Goal: Information Seeking & Learning: Find specific fact

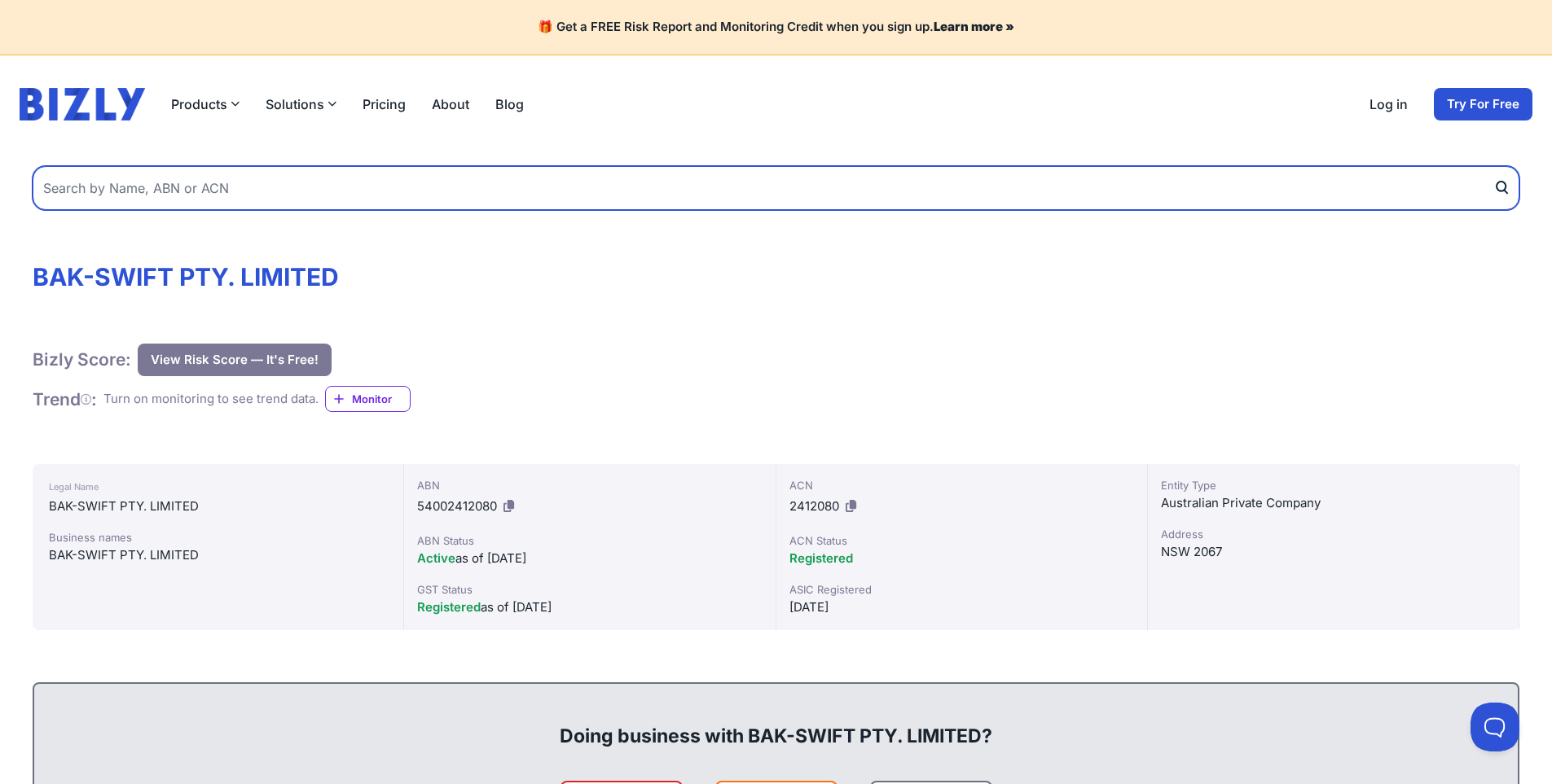
paste input "002 412 080"
type input "002 412 080"
click at [1494, 166] on button "submit" at bounding box center [1506, 188] width 26 height 44
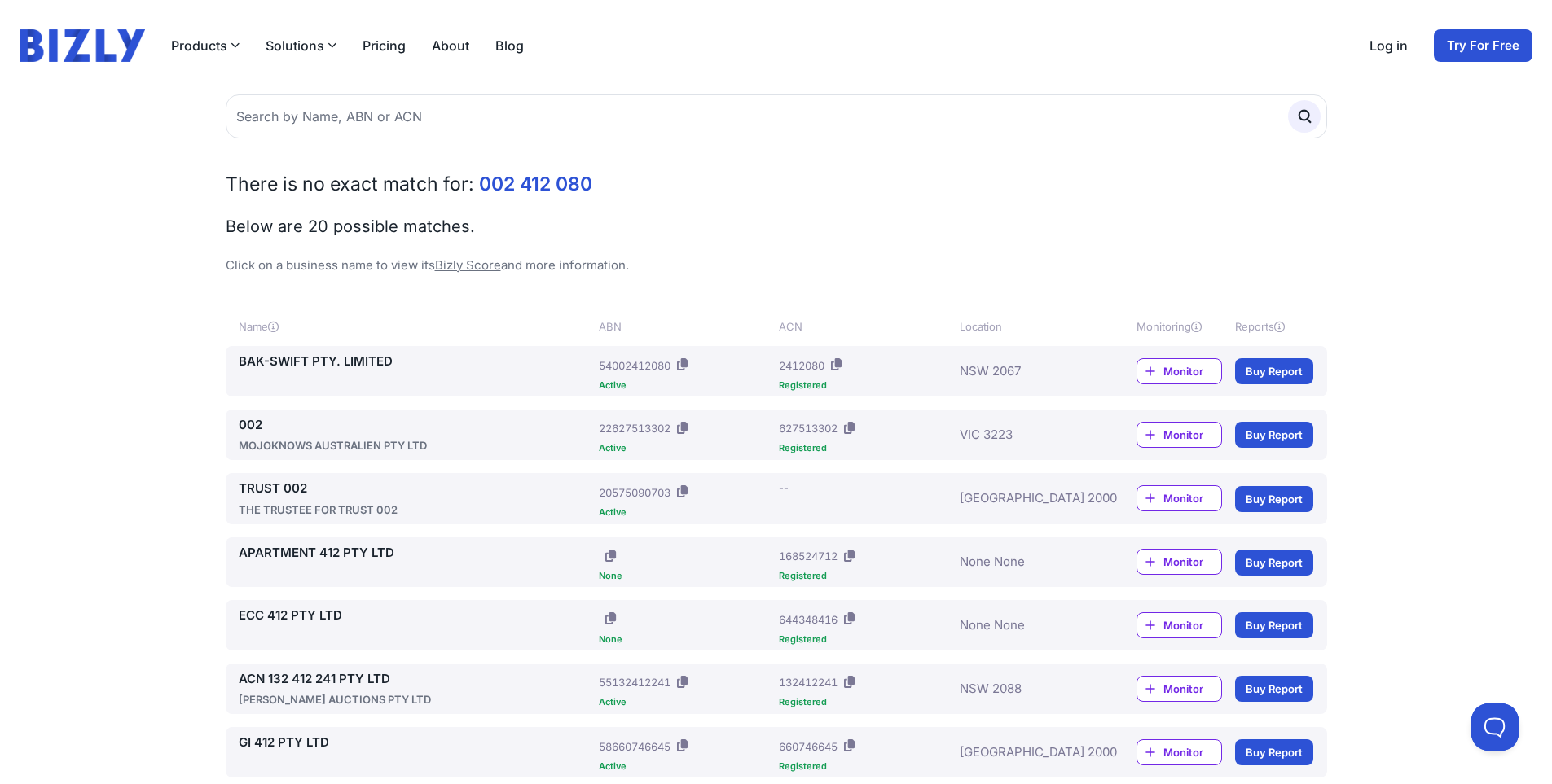
scroll to position [75, 0]
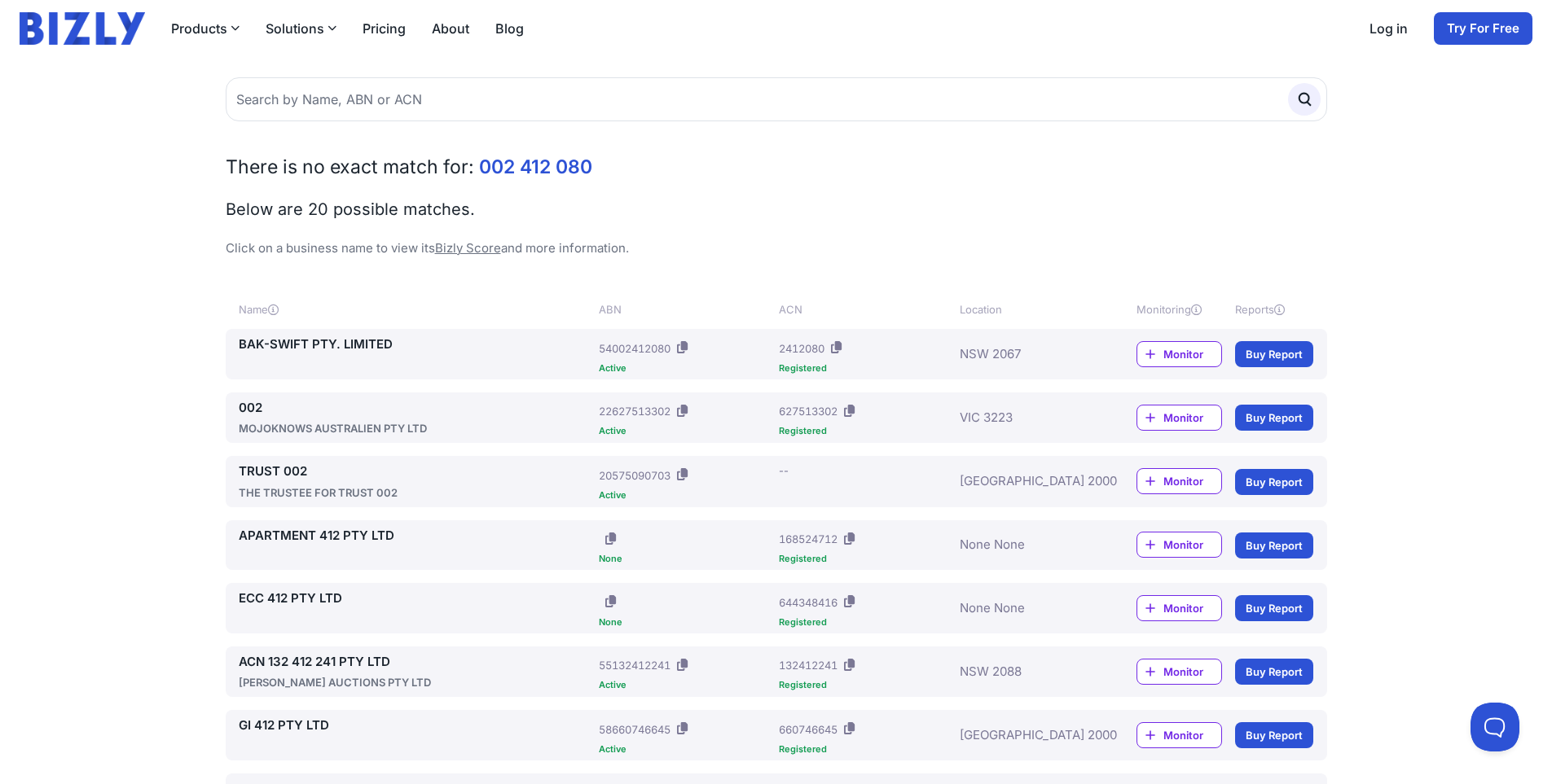
click at [328, 338] on link "BAK-SWIFT PTY. LIMITED" at bounding box center [416, 345] width 355 height 19
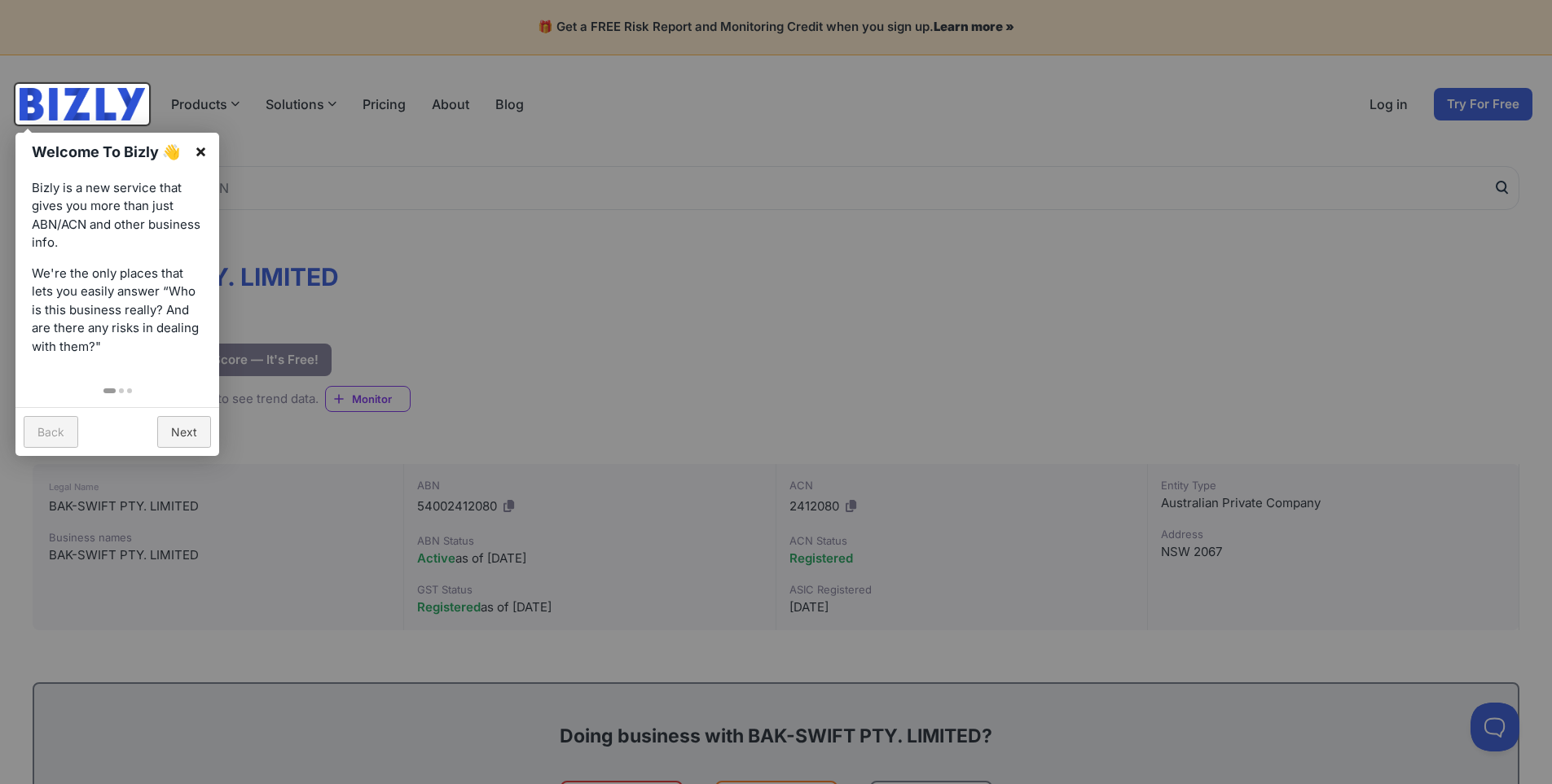
click at [204, 154] on link "×" at bounding box center [200, 151] width 36 height 36
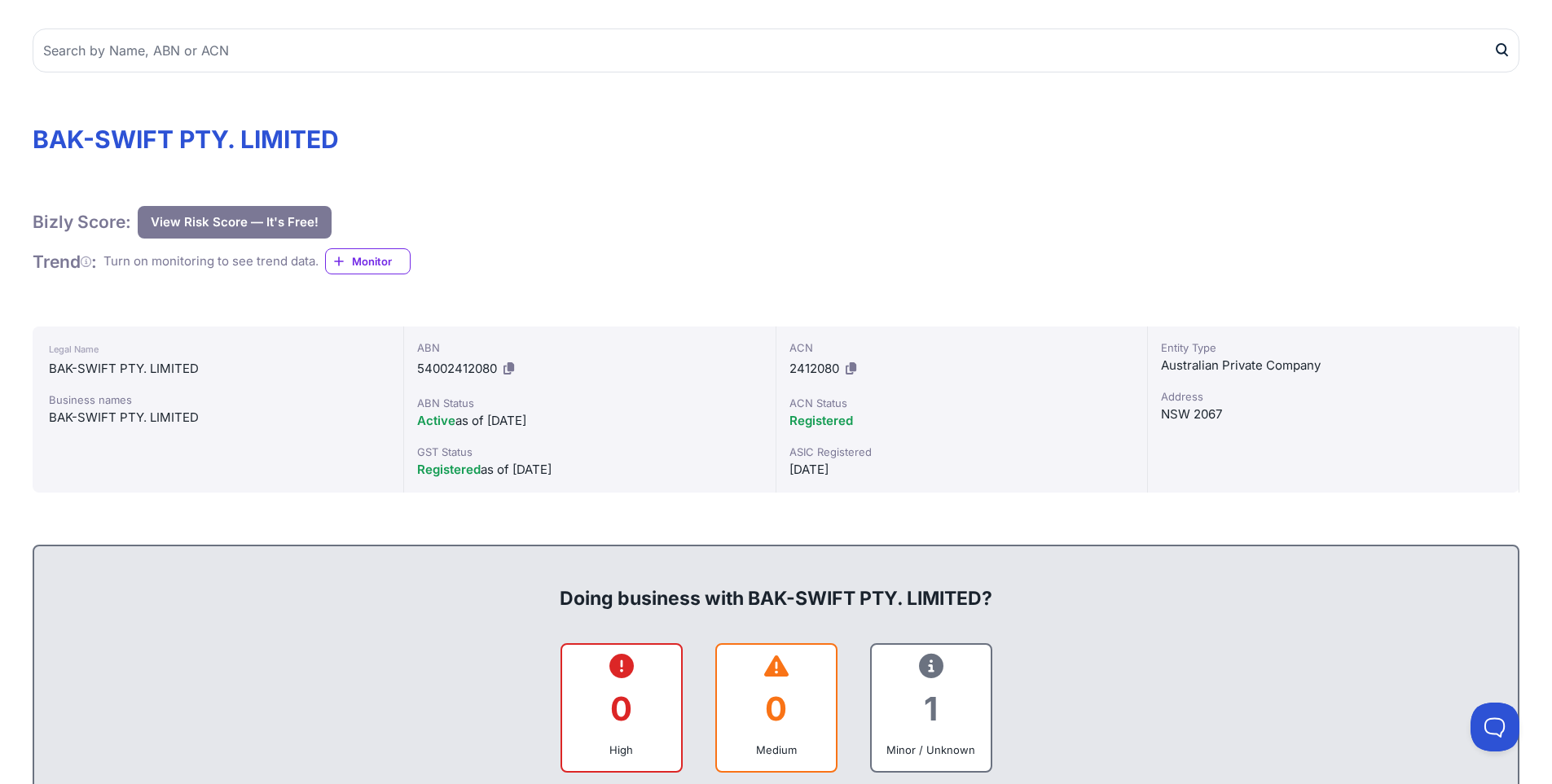
scroll to position [97, 0]
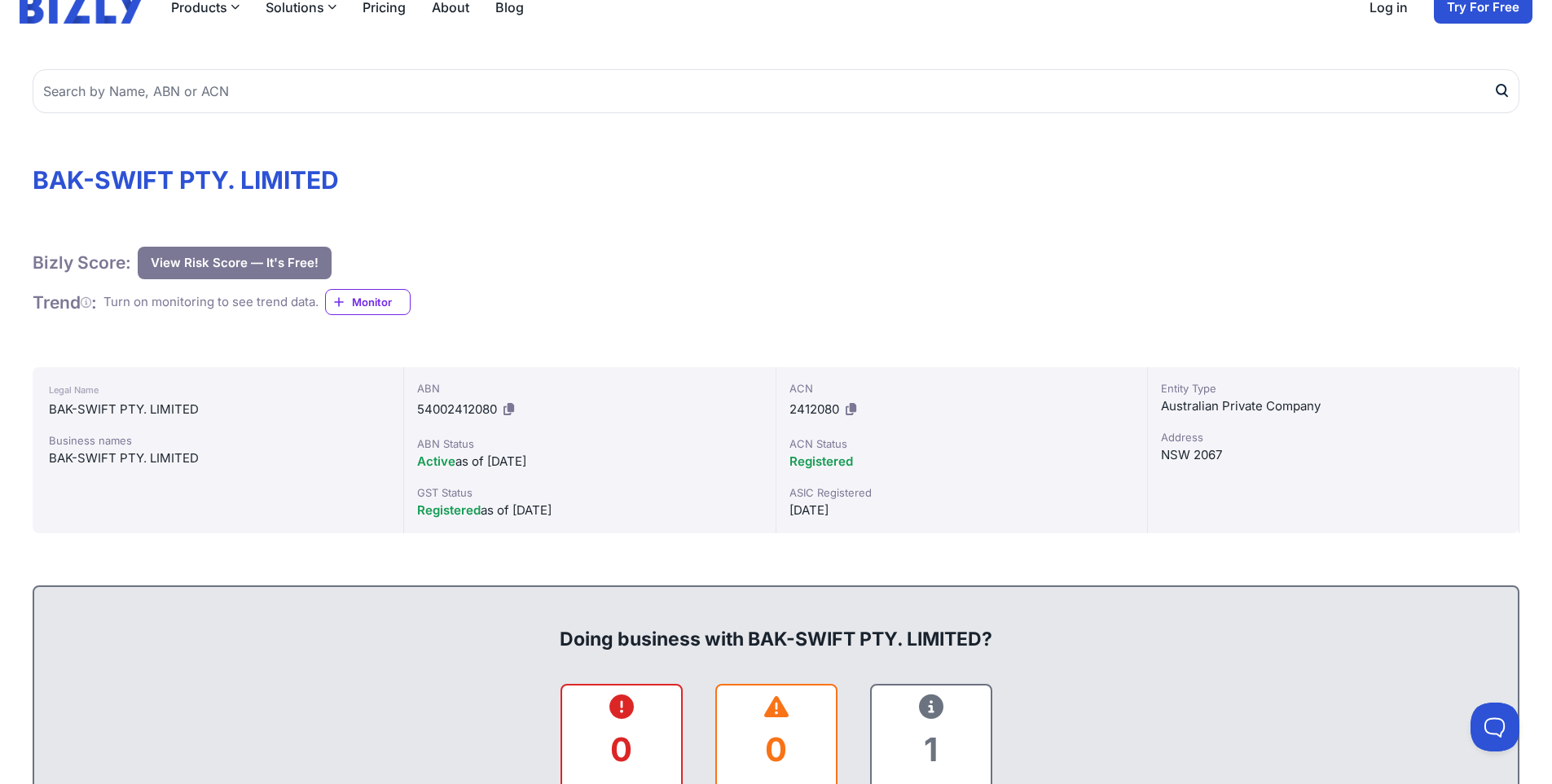
click at [163, 174] on h1 "BAK-SWIFT PTY. LIMITED" at bounding box center [776, 179] width 1487 height 30
click at [820, 464] on span "Registered" at bounding box center [821, 462] width 64 height 15
click at [1239, 409] on div "Australian Private Company" at bounding box center [1333, 406] width 344 height 19
click at [1239, 408] on div "Australian Private Company" at bounding box center [1333, 406] width 344 height 19
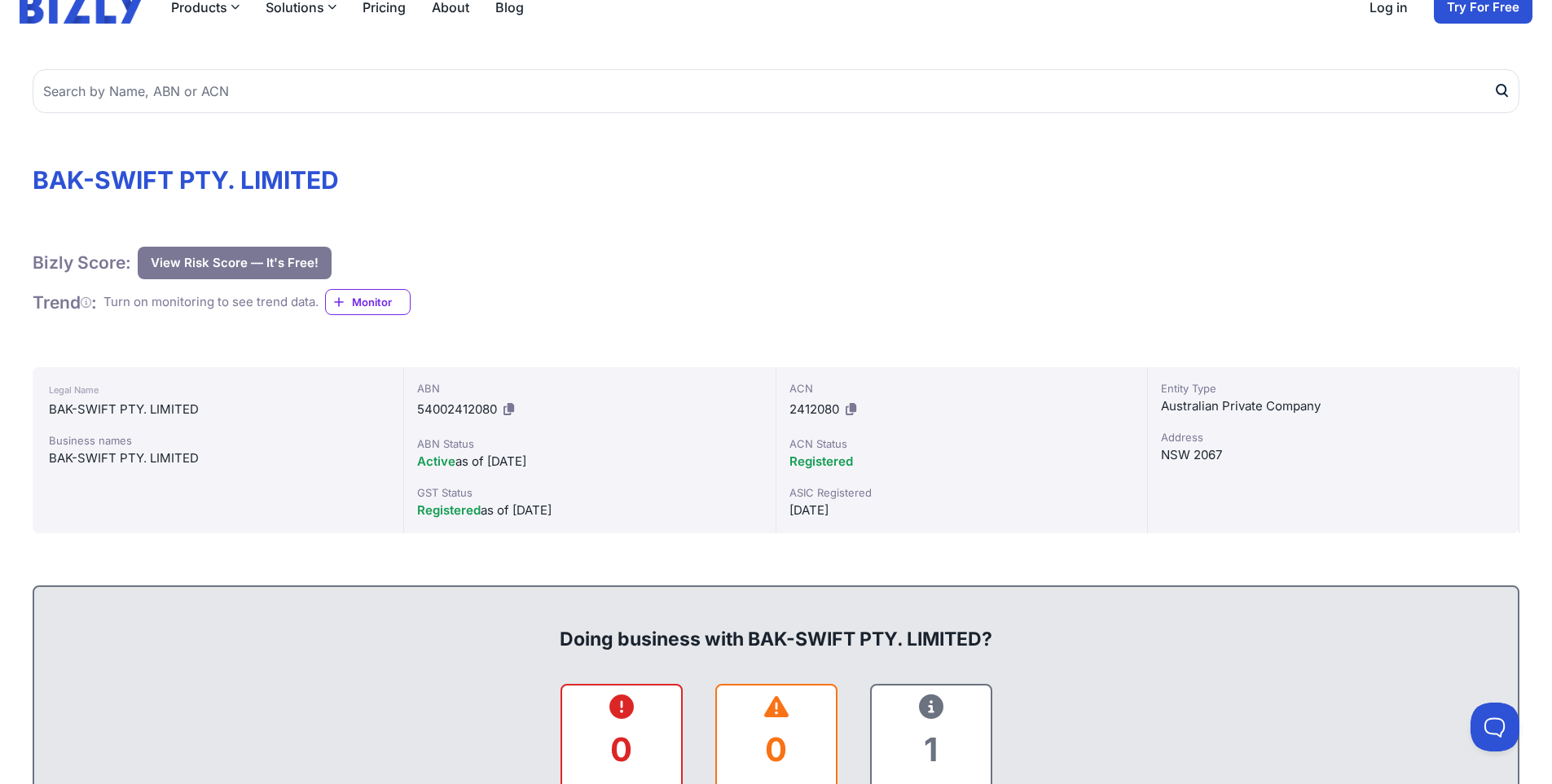
click at [1169, 461] on div "NSW 2067" at bounding box center [1333, 455] width 344 height 19
